Goal: Obtain resource: Download file/media

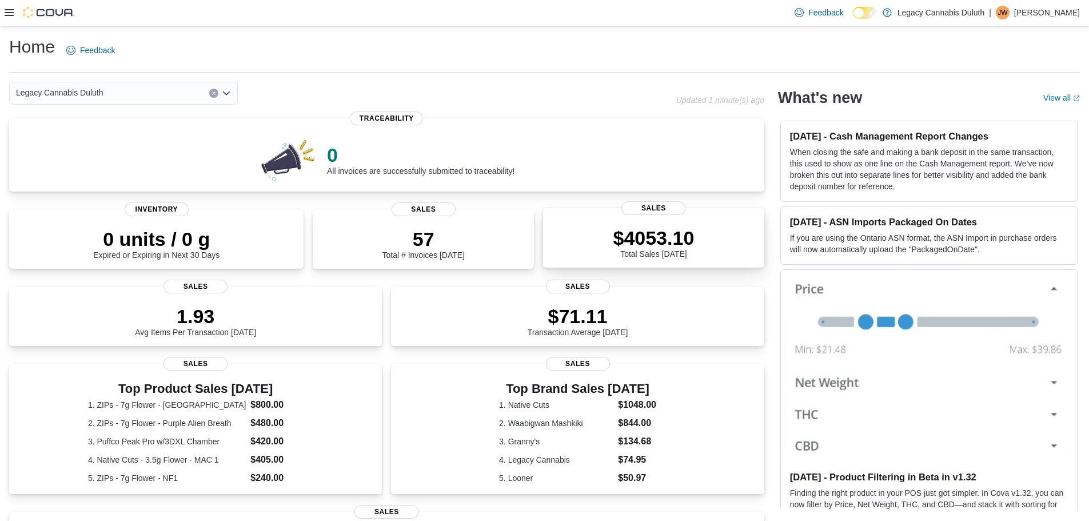
click at [663, 209] on span "Sales" at bounding box center [653, 208] width 64 height 14
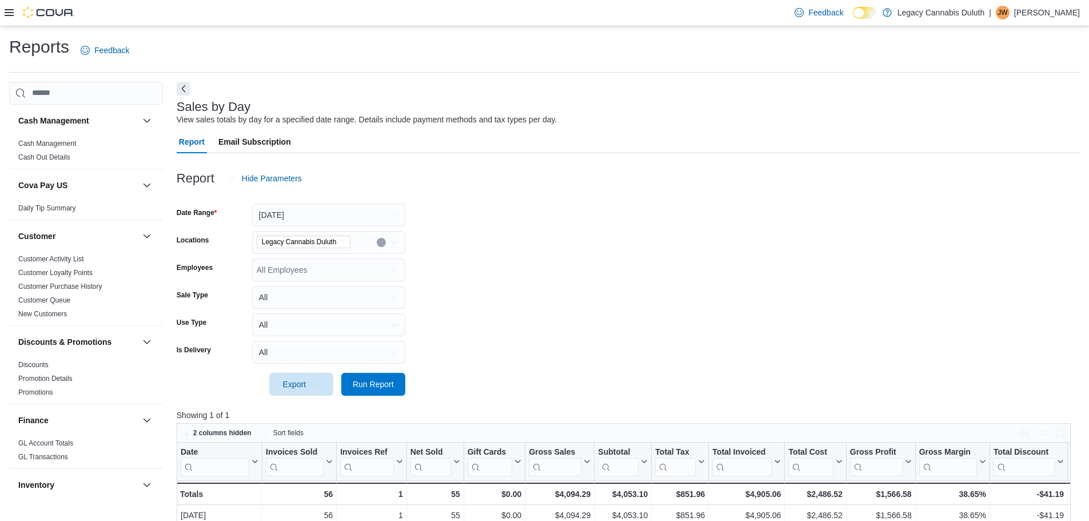
click at [394, 242] on icon "Open list of options" at bounding box center [393, 242] width 9 height 9
click at [330, 263] on span "1906 W Superior St." at bounding box center [316, 261] width 79 height 11
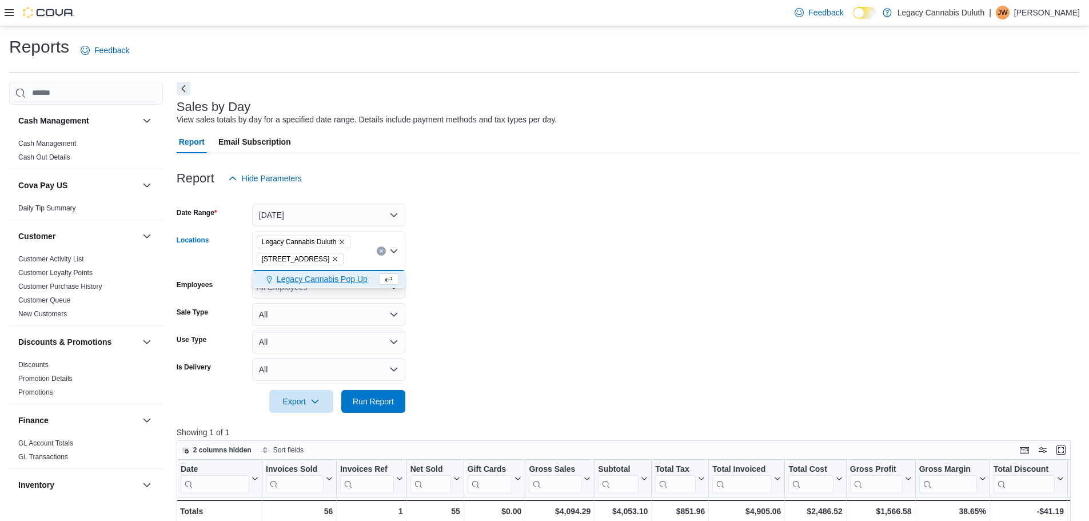
click at [340, 242] on icon "Remove Legacy Cannabis Duluth from selection in this group" at bounding box center [341, 241] width 7 height 7
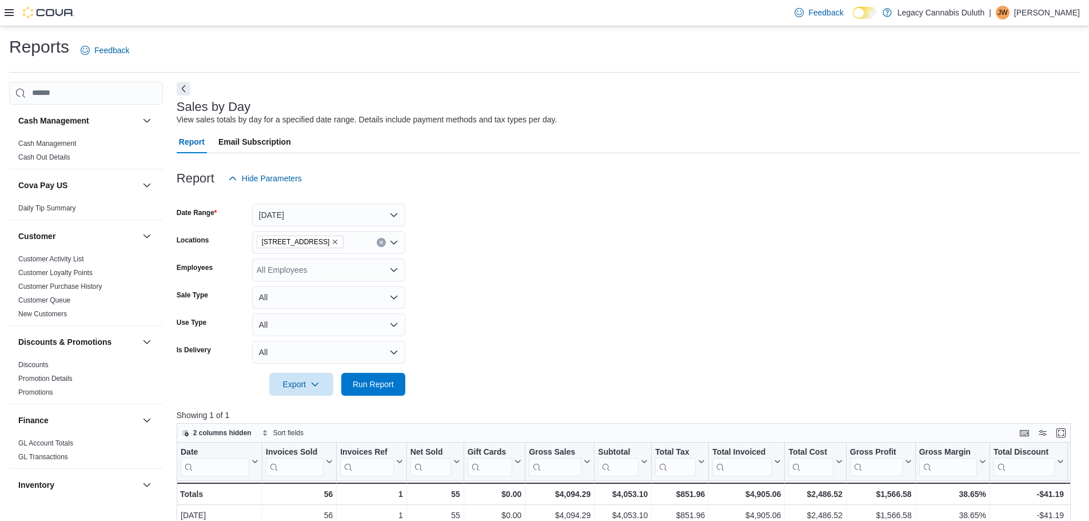
click at [514, 272] on form "Date Range Today Locations 1906 W Superior St. Employees All Employees Sale Typ…" at bounding box center [628, 293] width 903 height 206
click at [394, 216] on button "Today" at bounding box center [328, 215] width 153 height 23
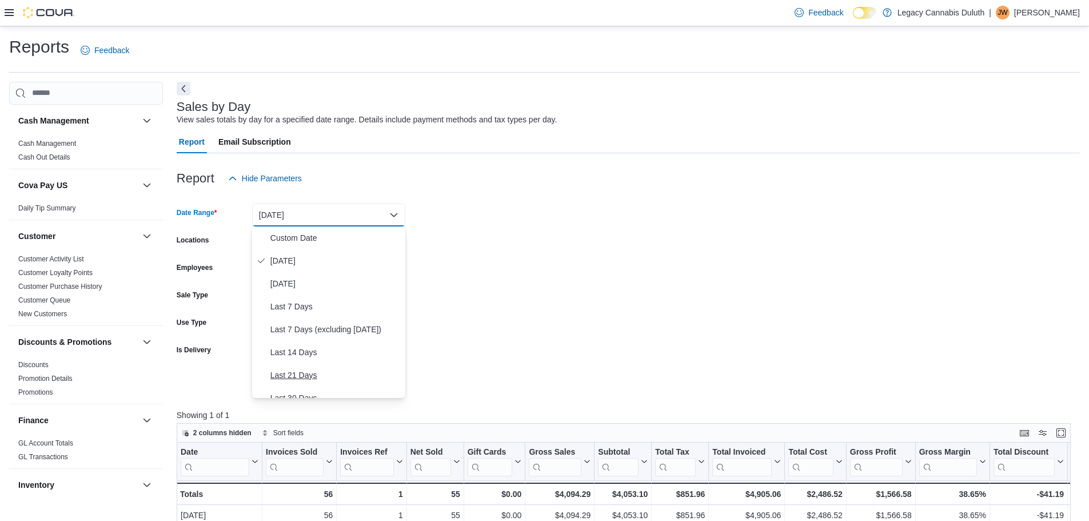
scroll to position [57, 0]
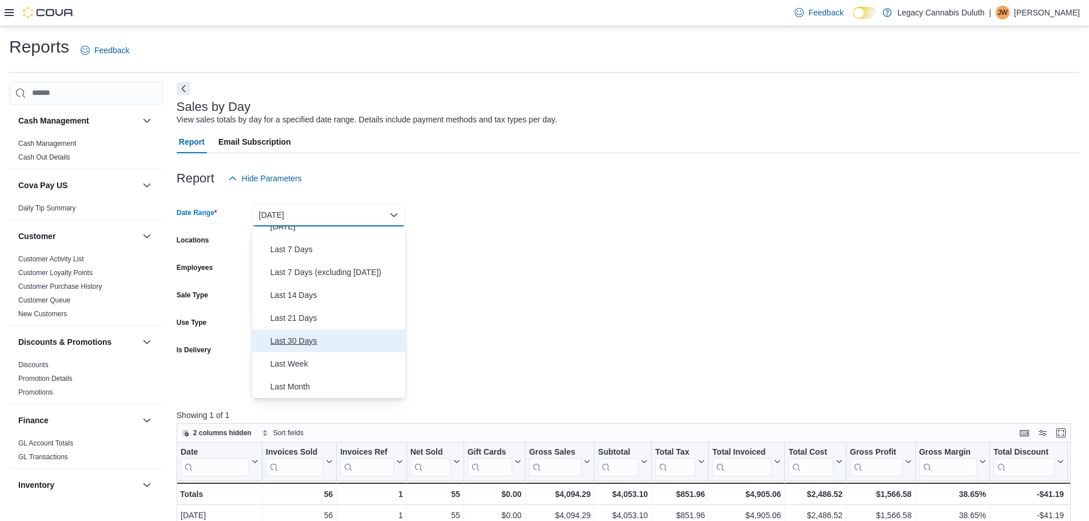
click at [315, 341] on span "Last 30 Days" at bounding box center [335, 341] width 130 height 14
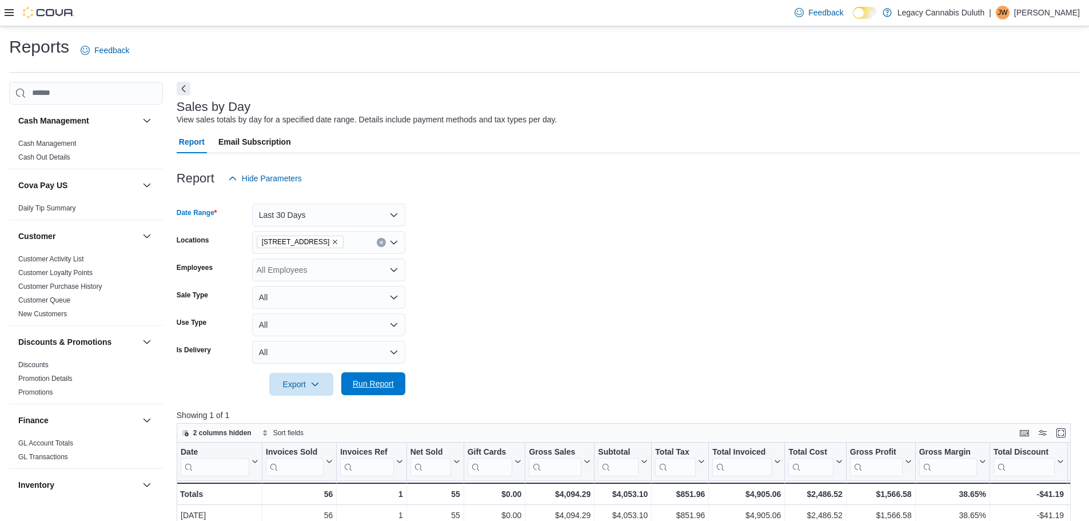
click at [384, 380] on span "Run Report" at bounding box center [373, 383] width 41 height 11
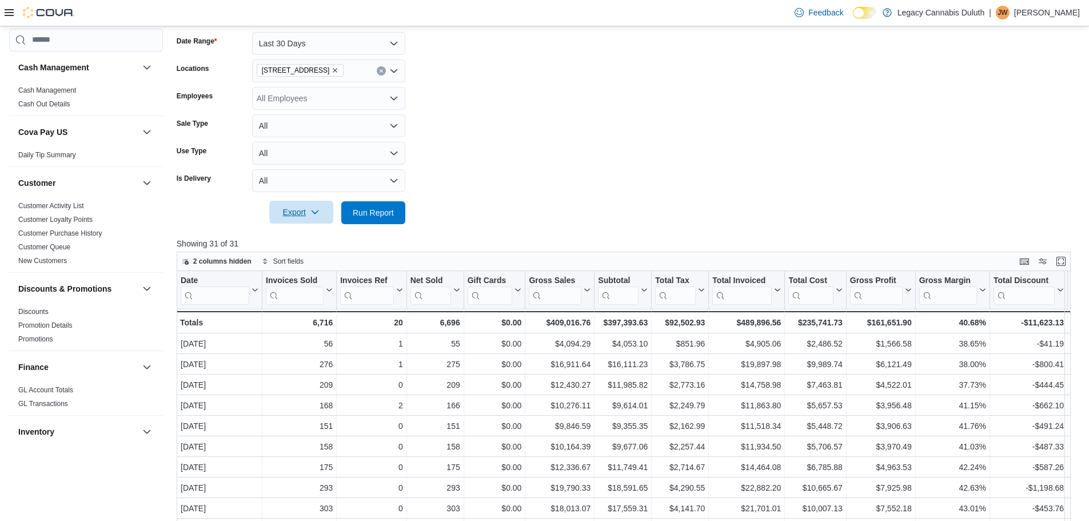
click at [304, 210] on span "Export" at bounding box center [301, 212] width 50 height 23
click at [316, 237] on span "Export to Excel" at bounding box center [302, 235] width 51 height 9
